Goal: Information Seeking & Learning: Learn about a topic

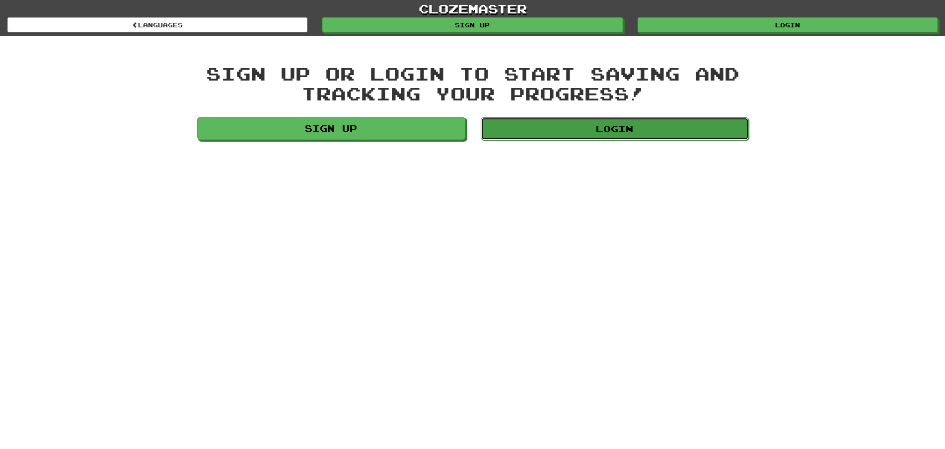
click at [646, 127] on link "Login" at bounding box center [615, 128] width 268 height 23
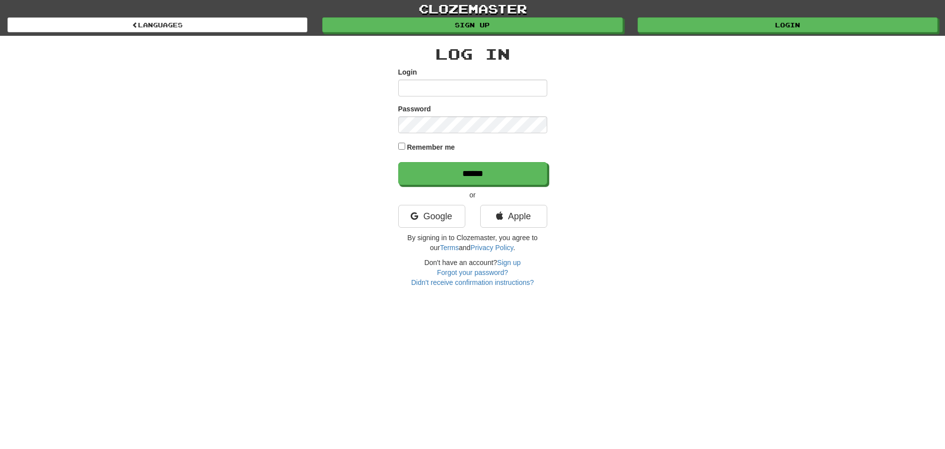
click at [489, 90] on input "Login" at bounding box center [472, 87] width 149 height 17
type input "********"
click at [475, 171] on input "******" at bounding box center [473, 173] width 149 height 23
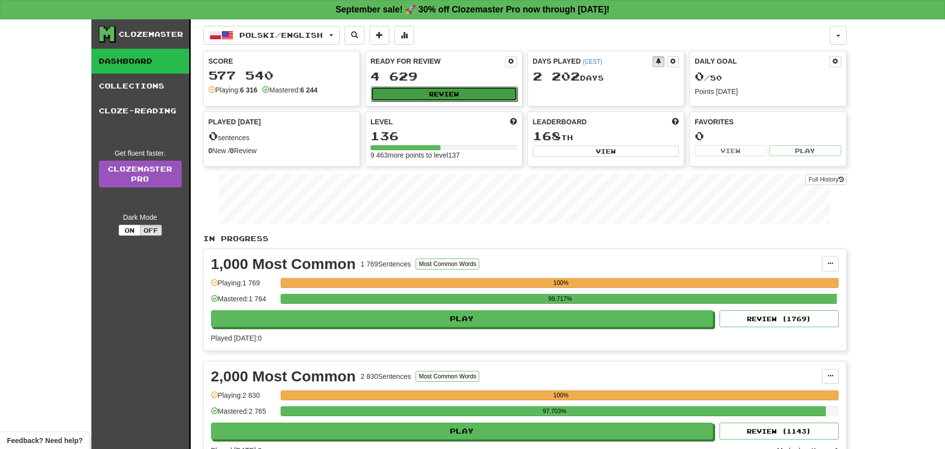
click at [436, 95] on button "Review" at bounding box center [444, 93] width 147 height 15
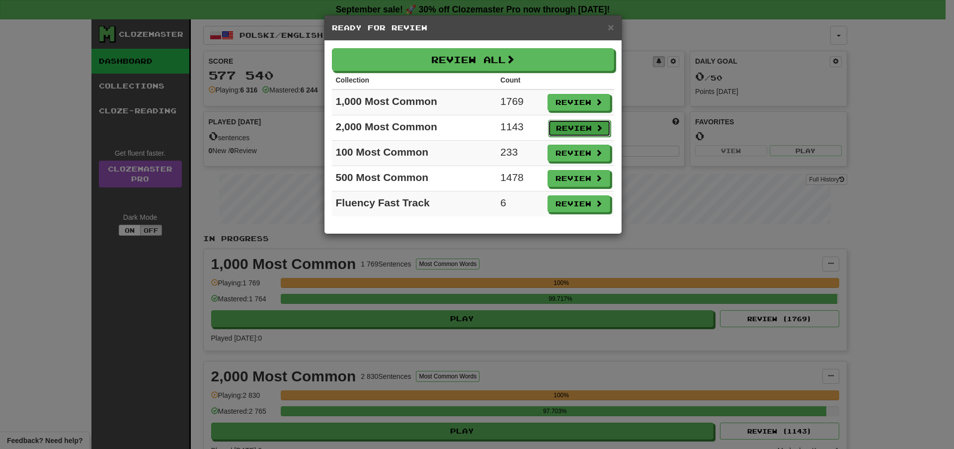
click at [556, 128] on button "Review" at bounding box center [579, 128] width 63 height 17
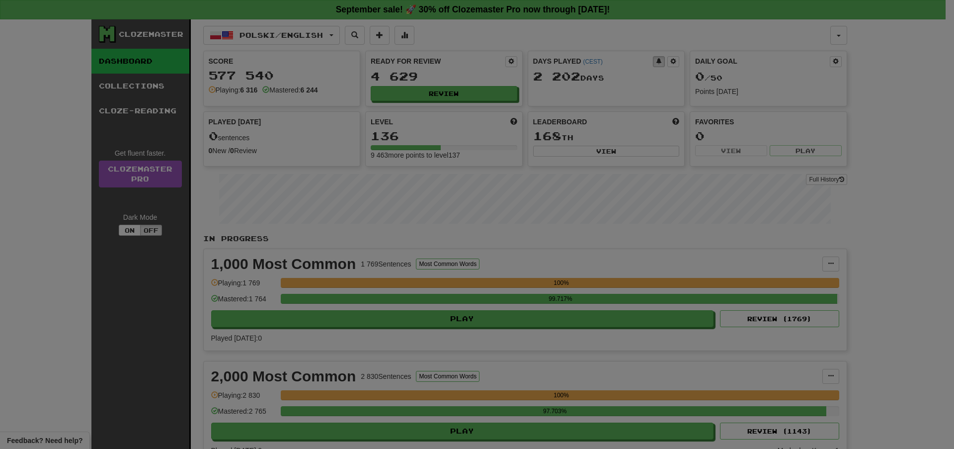
select select "**"
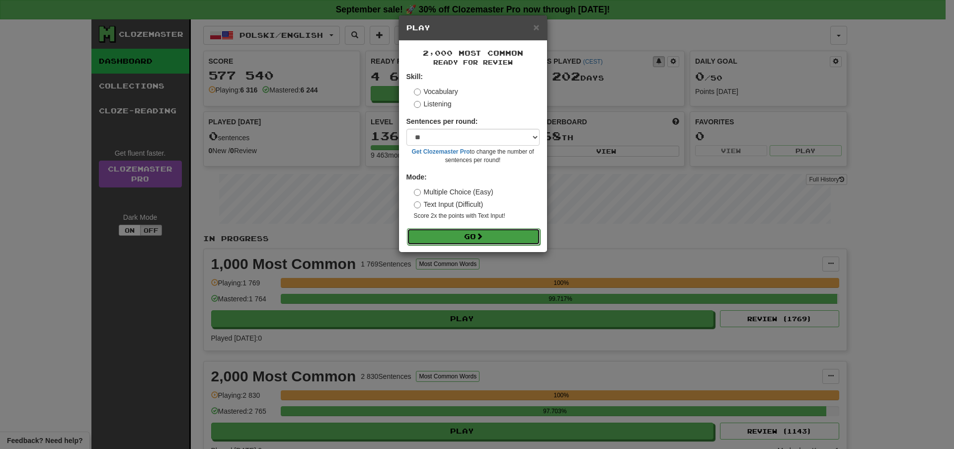
click at [489, 238] on button "Go" at bounding box center [473, 236] width 133 height 17
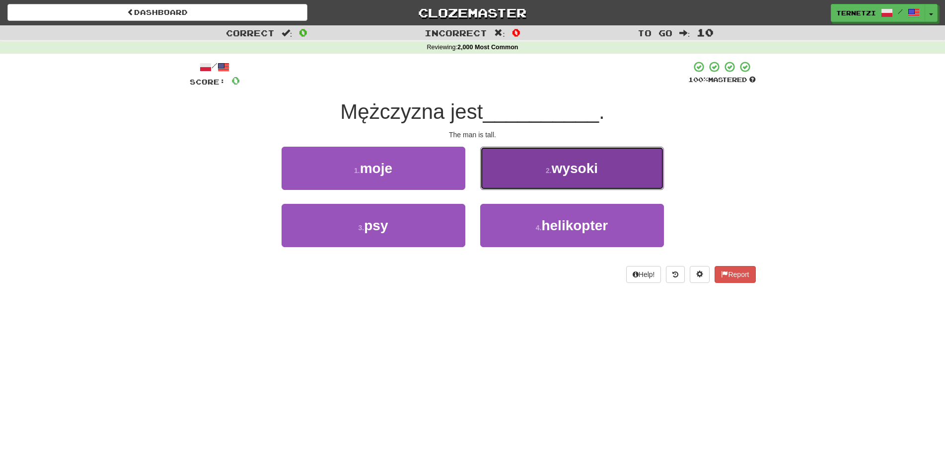
click at [590, 173] on span "wysoki" at bounding box center [575, 167] width 46 height 15
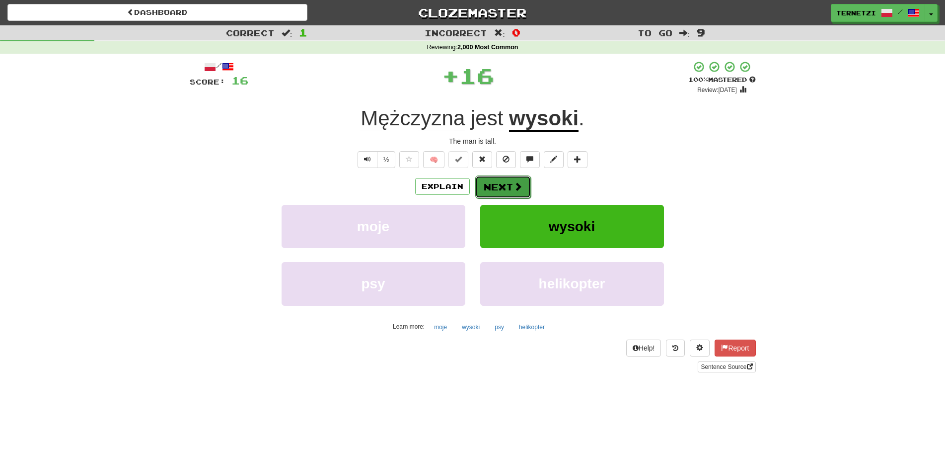
click at [491, 185] on button "Next" at bounding box center [503, 186] width 56 height 23
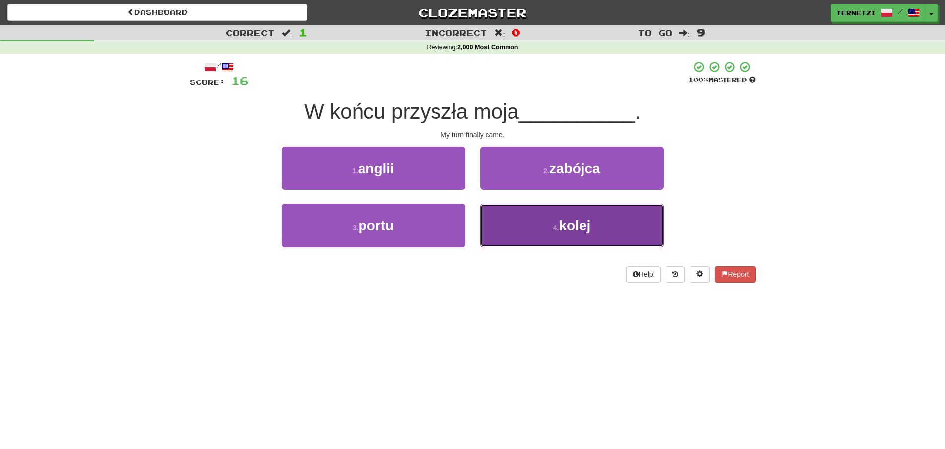
click at [513, 231] on button "4 . kolej" at bounding box center [572, 225] width 184 height 43
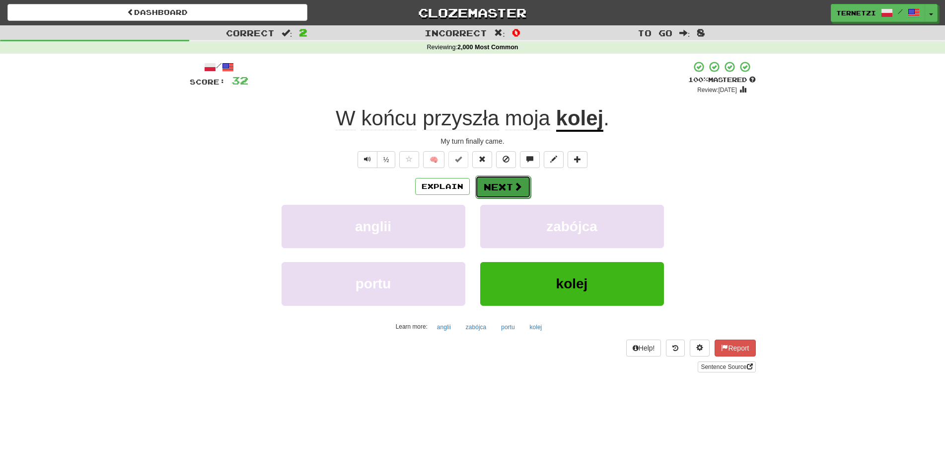
click at [499, 184] on button "Next" at bounding box center [503, 186] width 56 height 23
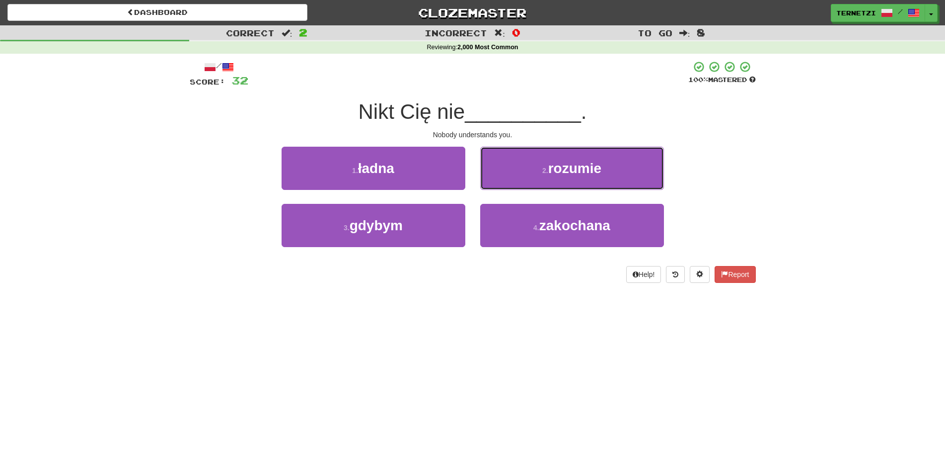
click at [494, 169] on button "2 . rozumie" at bounding box center [572, 168] width 184 height 43
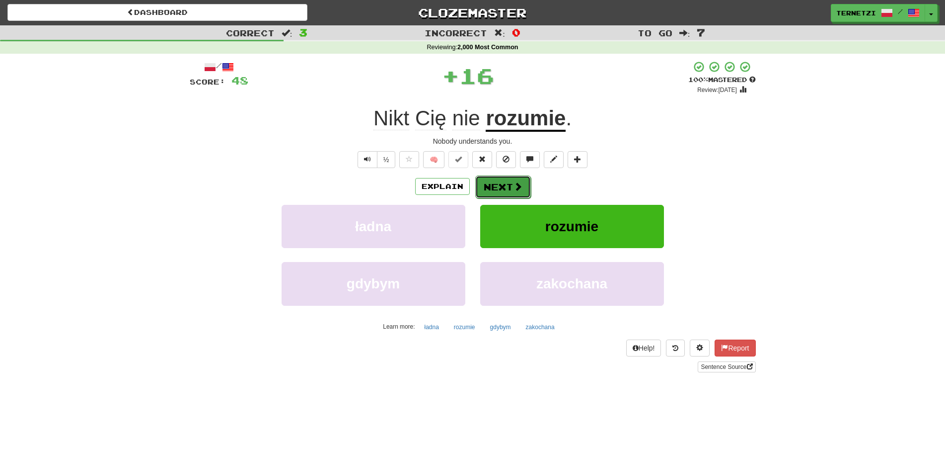
click at [501, 181] on button "Next" at bounding box center [503, 186] width 56 height 23
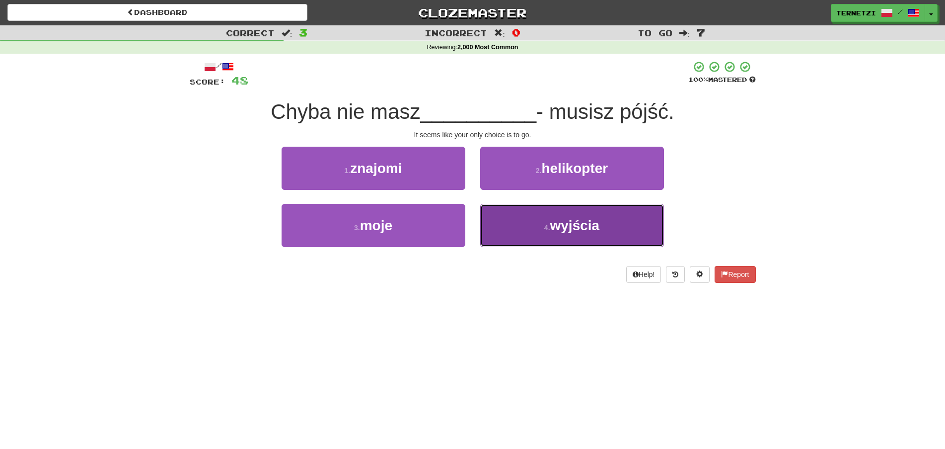
click at [528, 225] on button "4 . wyjścia" at bounding box center [572, 225] width 184 height 43
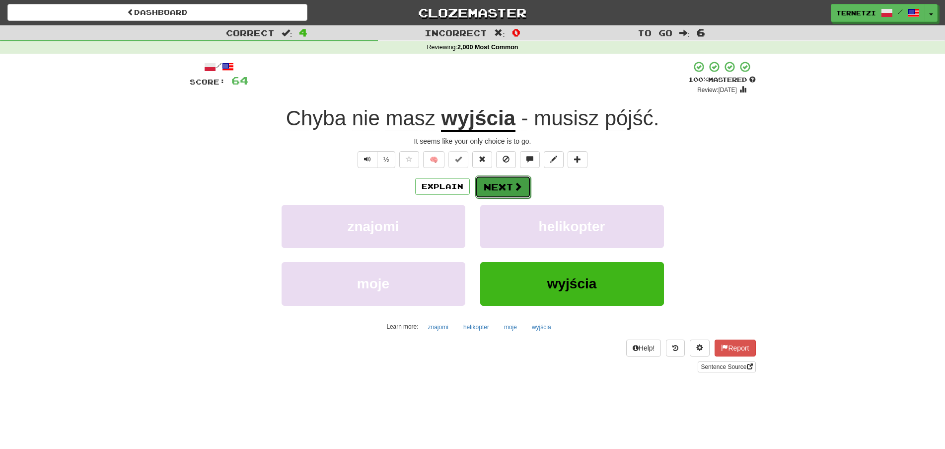
click at [499, 187] on button "Next" at bounding box center [503, 186] width 56 height 23
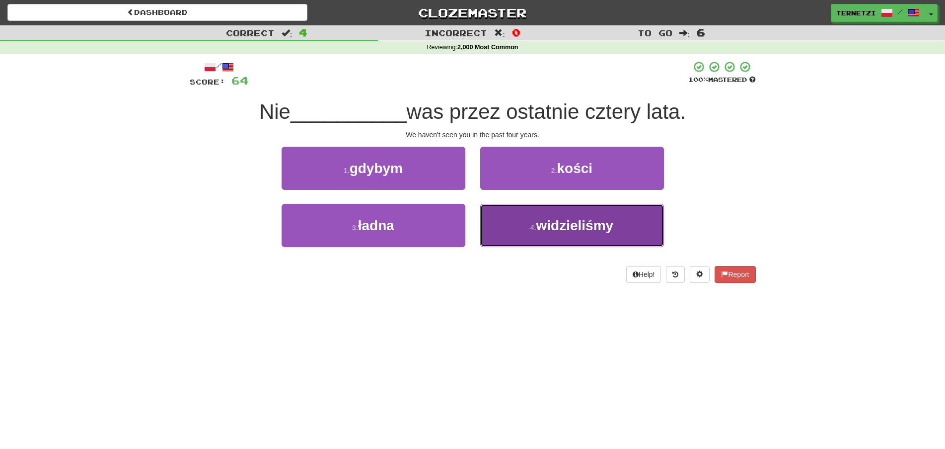
drag, startPoint x: 521, startPoint y: 235, endPoint x: 516, endPoint y: 224, distance: 12.5
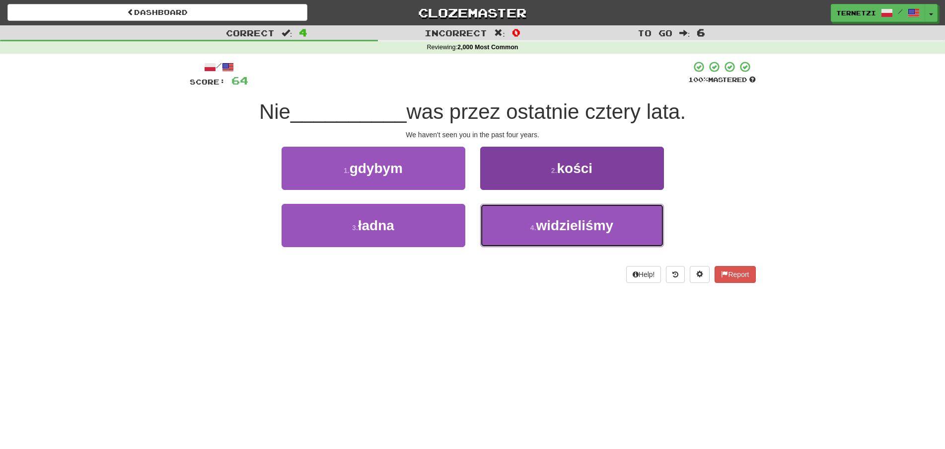
click at [521, 234] on button "4 . widzieliśmy" at bounding box center [572, 225] width 184 height 43
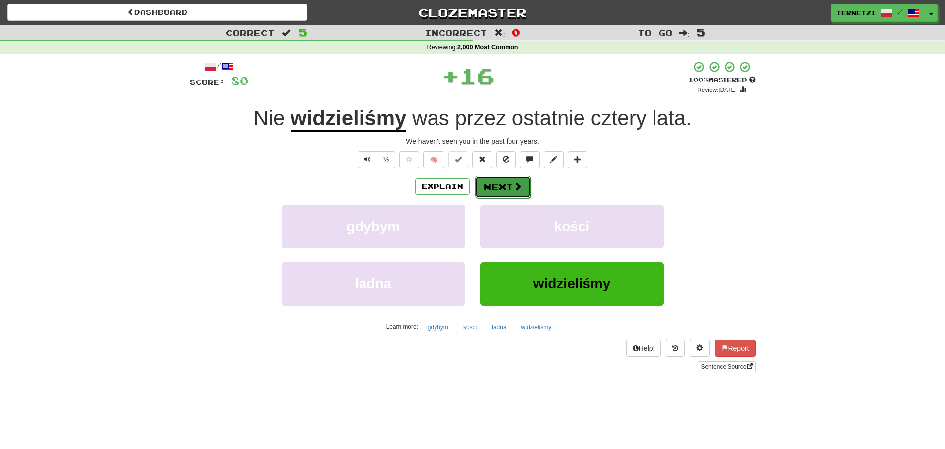
click at [506, 188] on button "Next" at bounding box center [503, 186] width 56 height 23
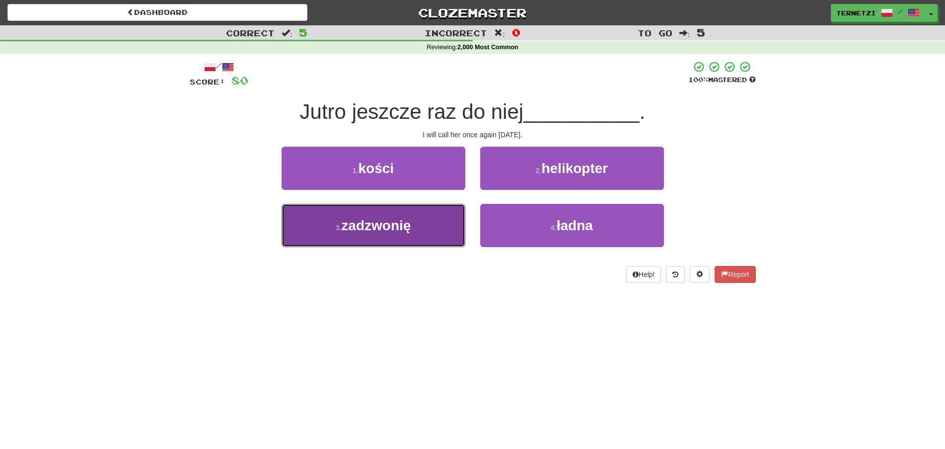
click at [436, 225] on button "3 . zadzwonię" at bounding box center [374, 225] width 184 height 43
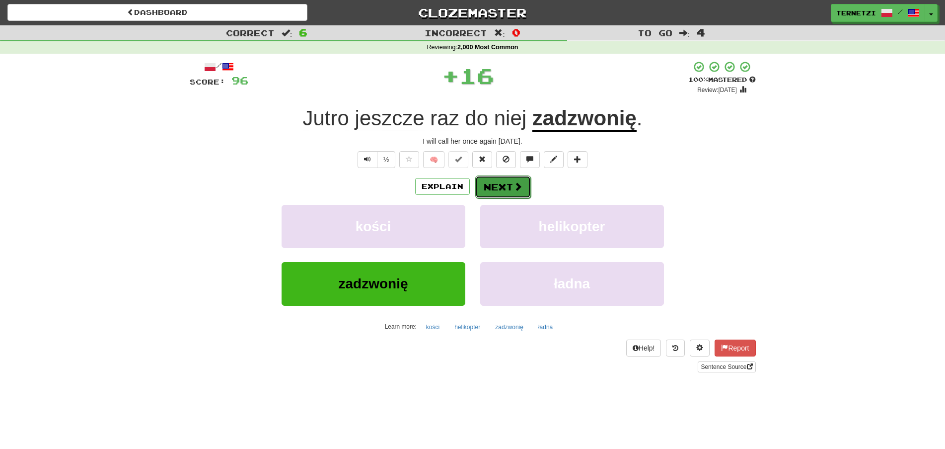
click at [503, 193] on button "Next" at bounding box center [503, 186] width 56 height 23
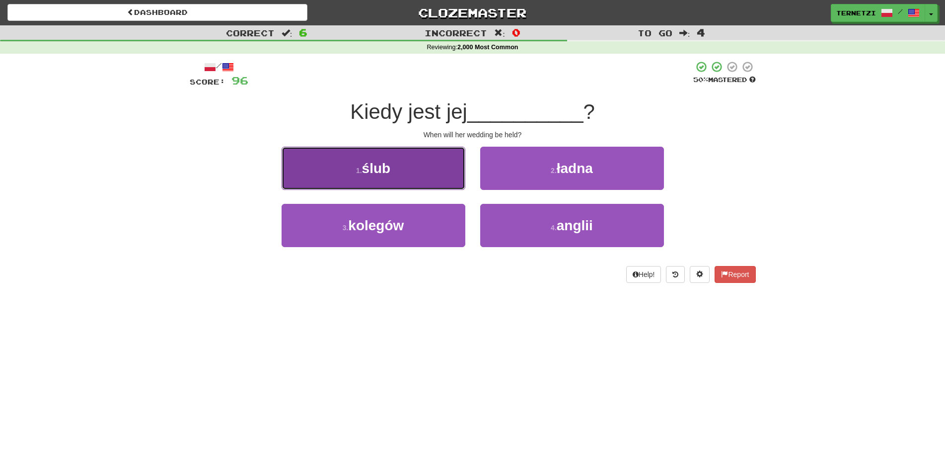
click at [420, 162] on button "1 . ślub" at bounding box center [374, 168] width 184 height 43
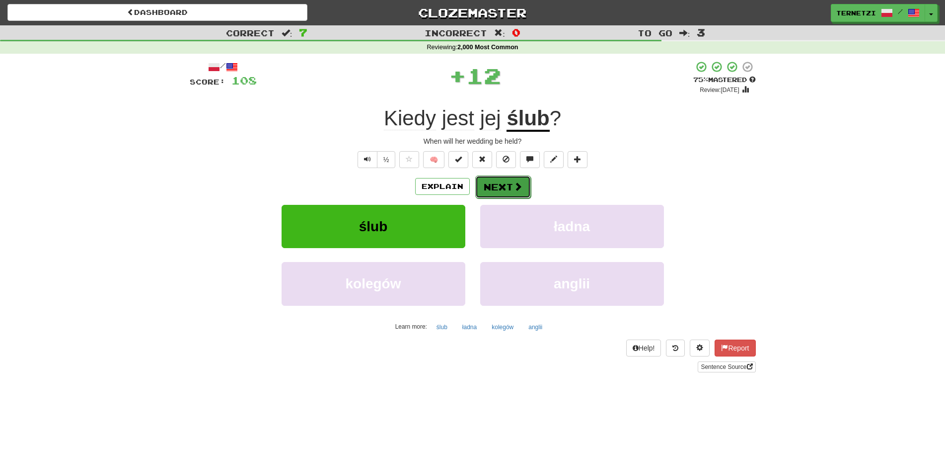
click at [500, 185] on button "Next" at bounding box center [503, 186] width 56 height 23
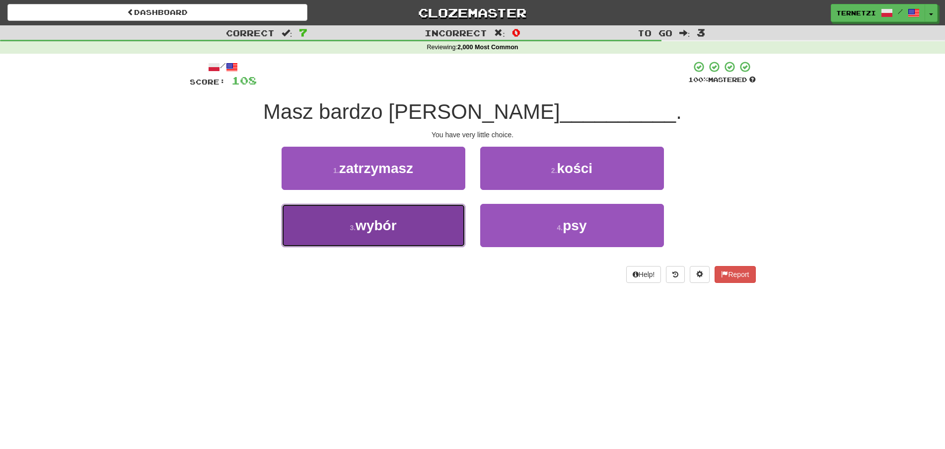
click at [448, 222] on button "3 . wybór" at bounding box center [374, 225] width 184 height 43
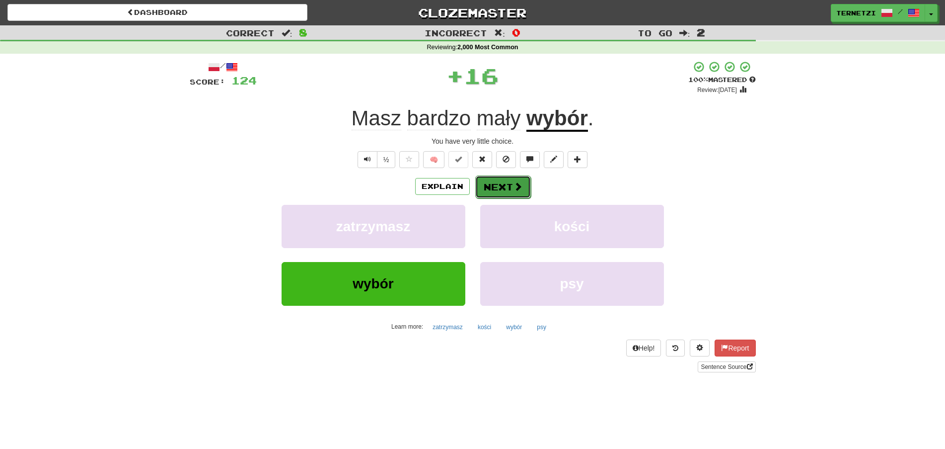
click at [509, 182] on button "Next" at bounding box center [503, 186] width 56 height 23
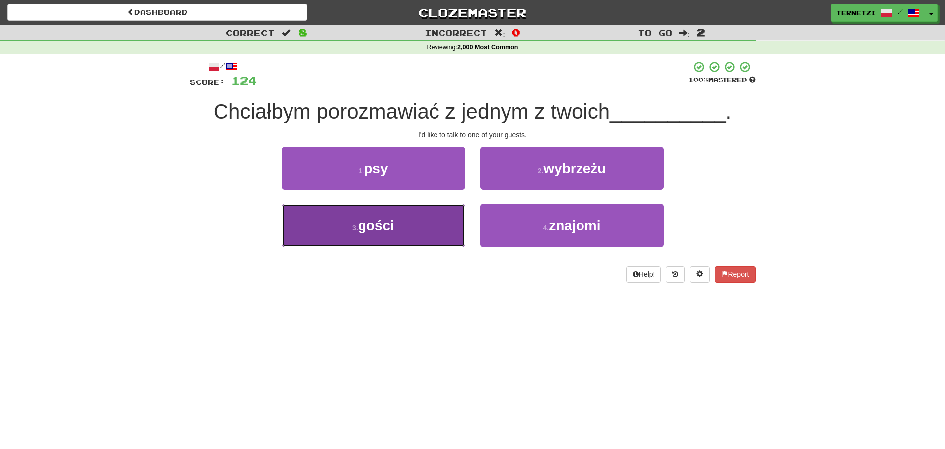
click at [408, 227] on button "3 . gości" at bounding box center [374, 225] width 184 height 43
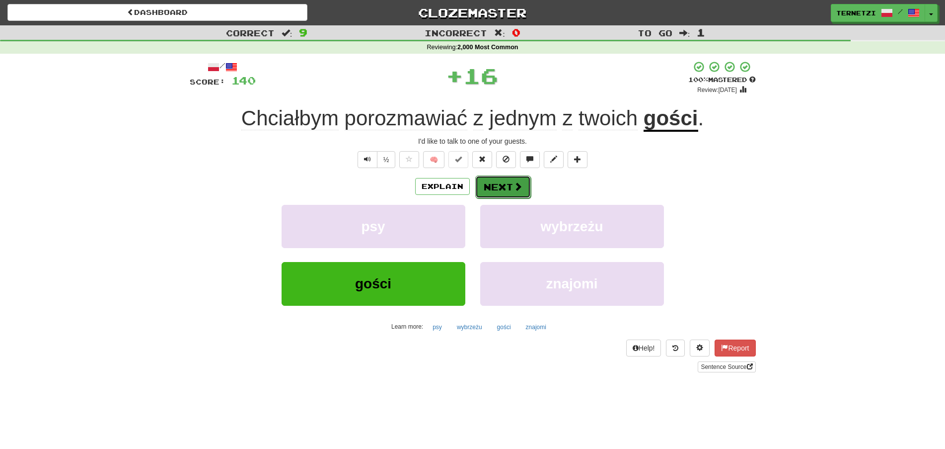
click at [504, 184] on button "Next" at bounding box center [503, 186] width 56 height 23
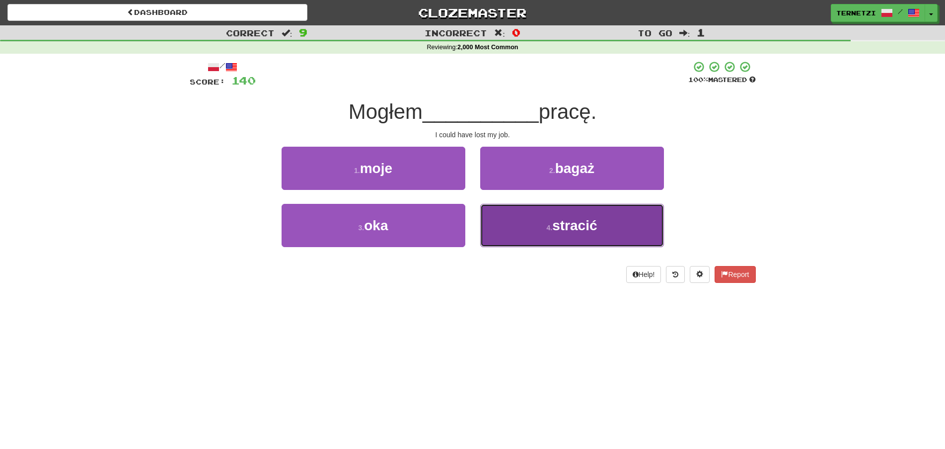
click at [521, 213] on button "4 . stracić" at bounding box center [572, 225] width 184 height 43
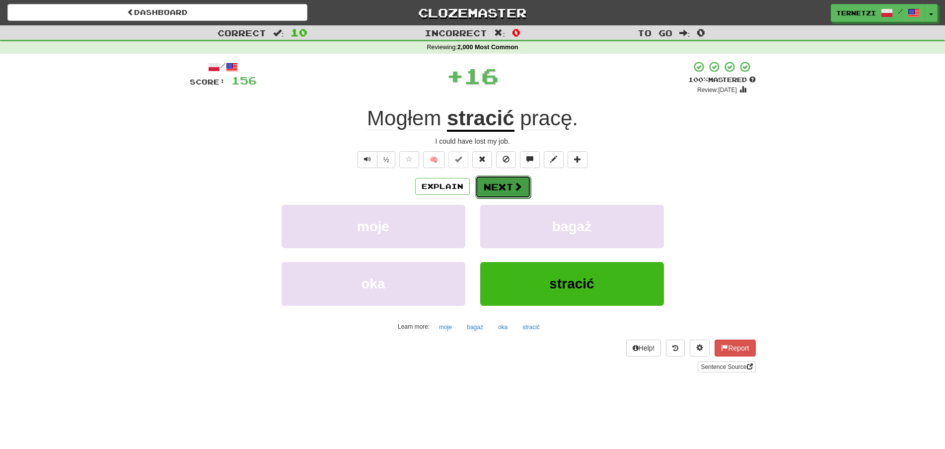
click at [504, 184] on button "Next" at bounding box center [503, 186] width 56 height 23
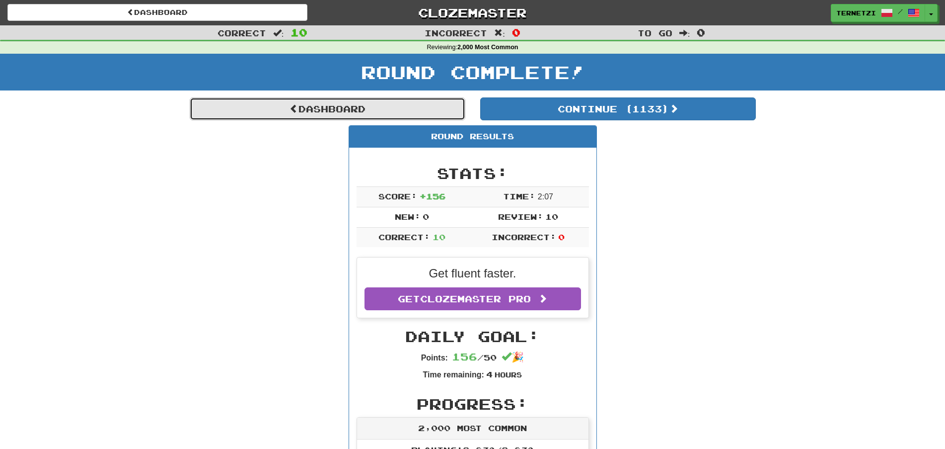
click at [358, 110] on link "Dashboard" at bounding box center [328, 108] width 276 height 23
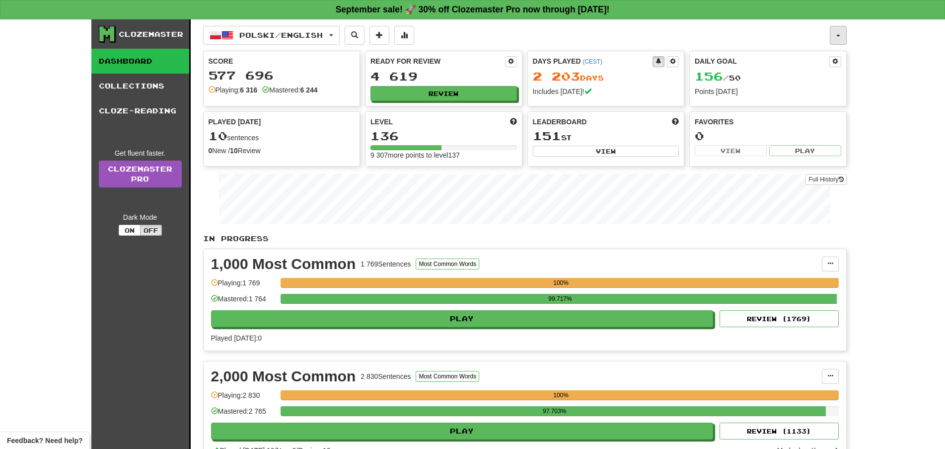
click at [842, 34] on button "button" at bounding box center [838, 35] width 17 height 19
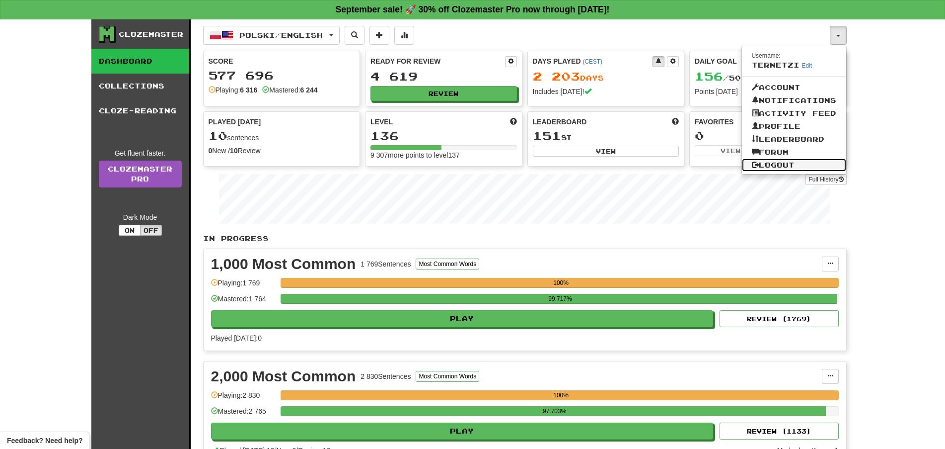
click at [797, 161] on link "Logout" at bounding box center [794, 164] width 104 height 13
